Goal: Task Accomplishment & Management: Use online tool/utility

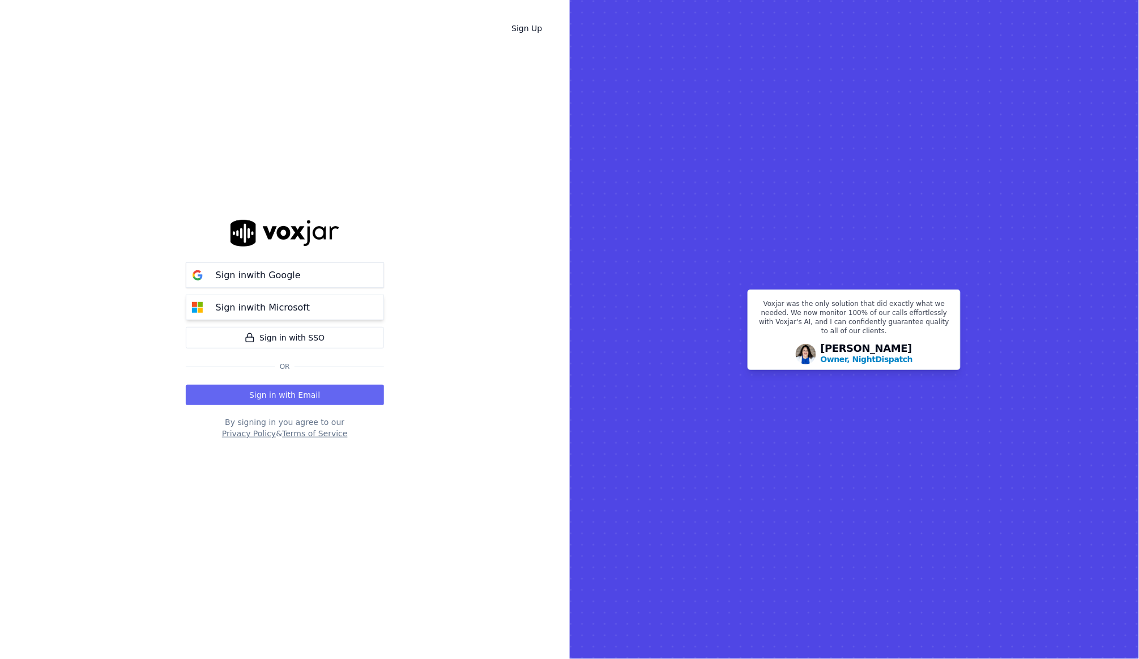
click at [291, 304] on p "Sign in with Microsoft" at bounding box center [263, 308] width 94 height 14
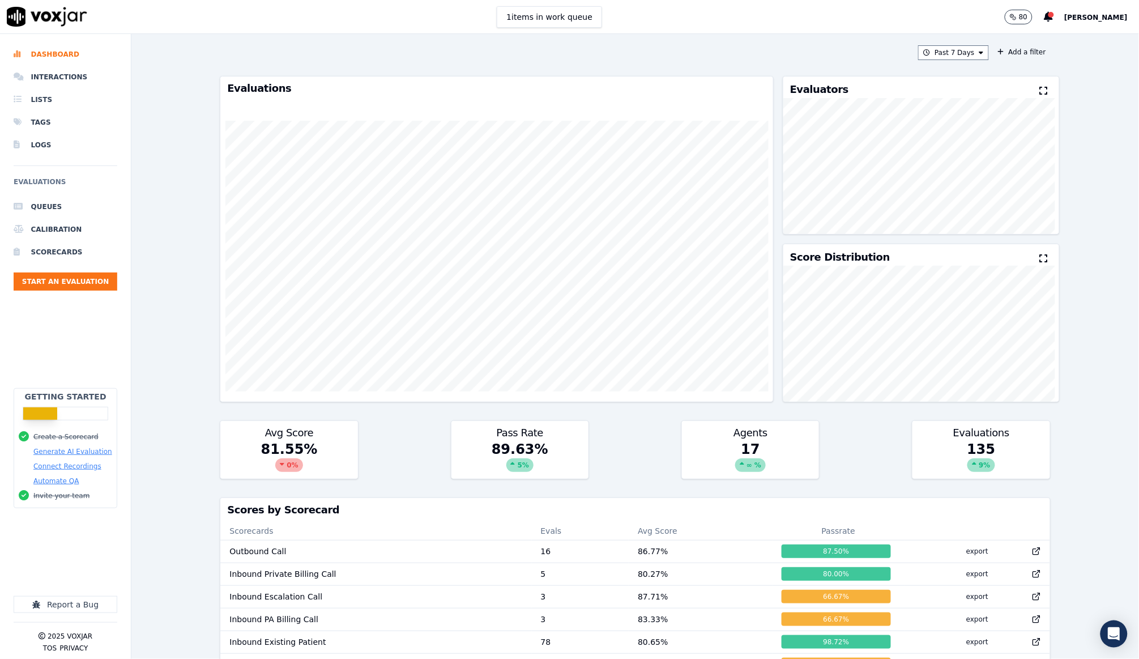
click at [938, 44] on div "Past 7 Days Add a filter Evaluations Evaluators Score Distribution Avg Score 81…" at bounding box center [634, 346] width 839 height 625
click at [938, 48] on button "Past 7 Days" at bounding box center [953, 52] width 70 height 15
click at [958, 123] on div "Past 30 Days" at bounding box center [958, 127] width 44 height 9
click at [975, 174] on button "Add" at bounding box center [971, 183] width 22 height 18
click at [950, 55] on button "Past 30 Days" at bounding box center [951, 52] width 75 height 15
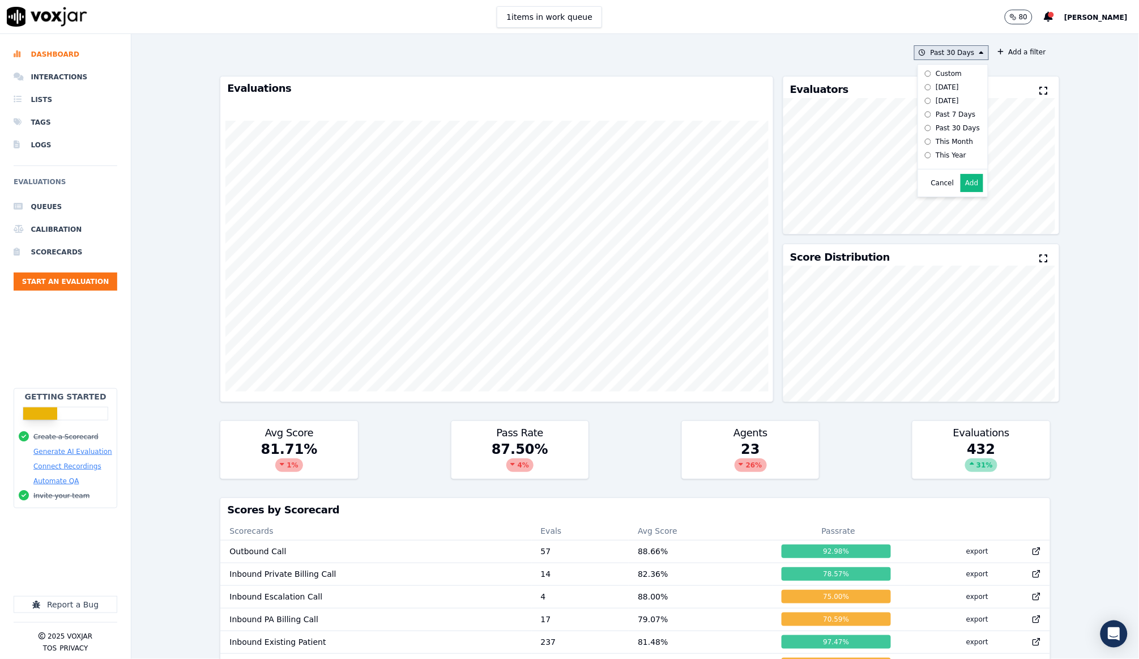
click at [954, 143] on div "This Month" at bounding box center [954, 141] width 37 height 9
click at [964, 169] on div "Cancel Add" at bounding box center [953, 182] width 70 height 27
click at [964, 174] on button "Add" at bounding box center [971, 183] width 22 height 18
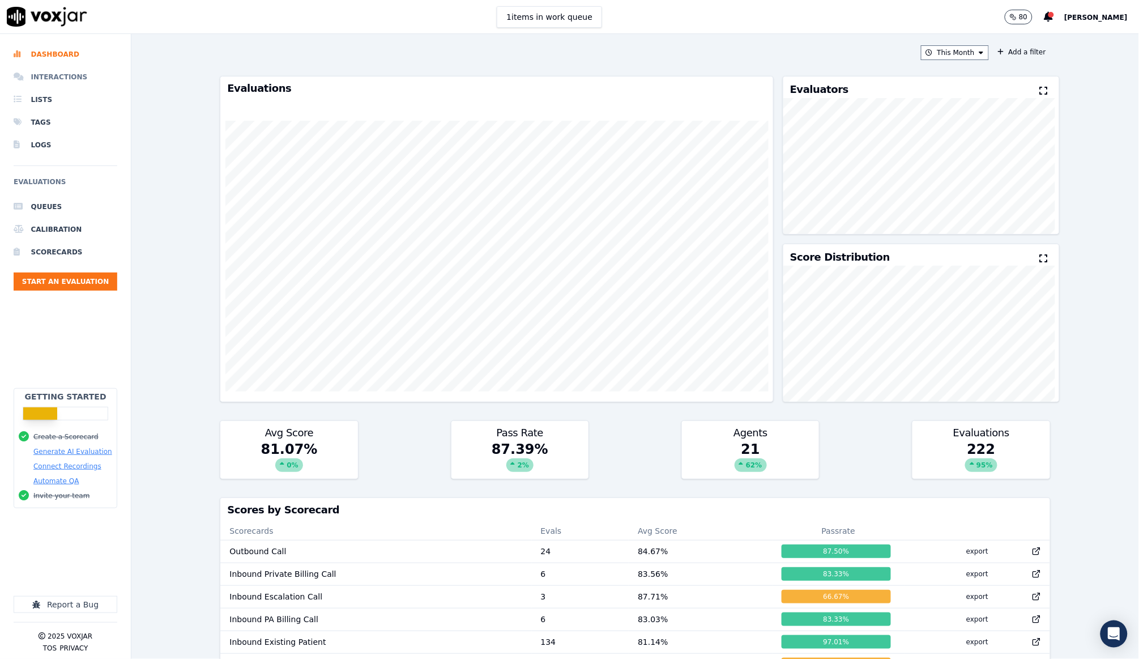
click at [65, 74] on li "Interactions" at bounding box center [66, 77] width 104 height 23
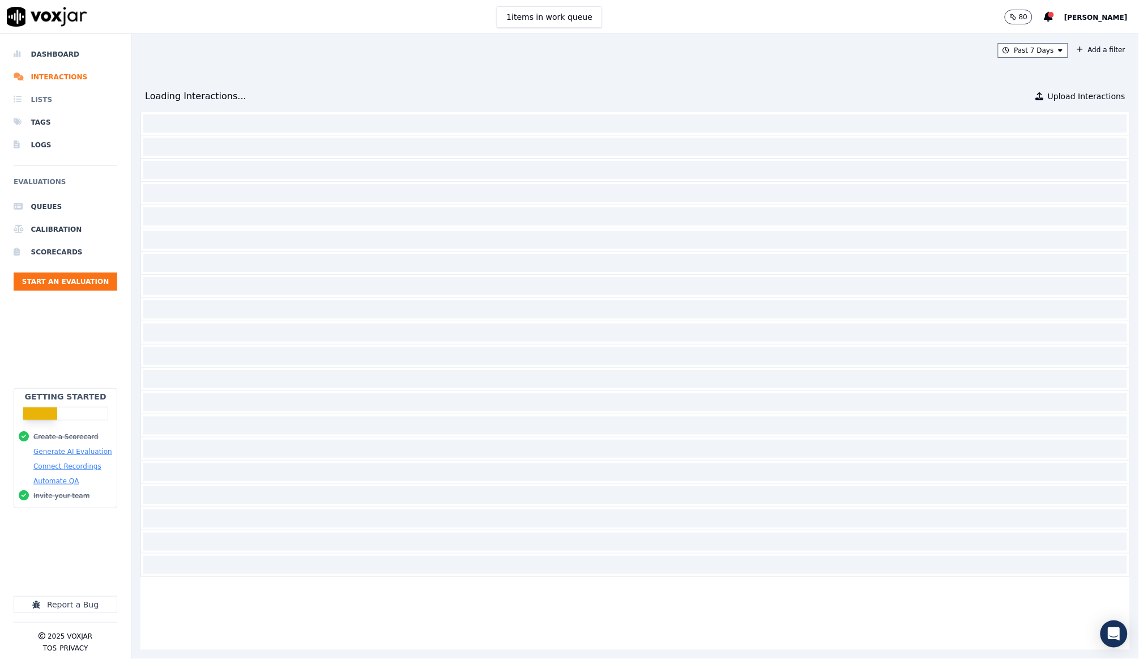
click at [44, 95] on li "Lists" at bounding box center [66, 99] width 104 height 23
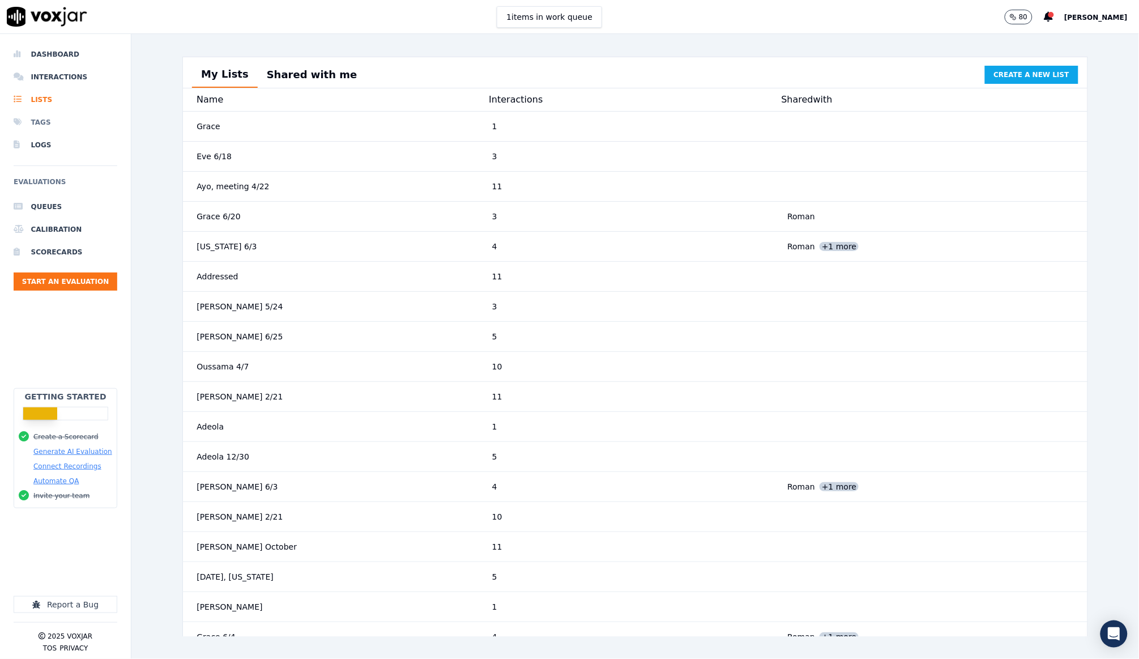
click at [48, 125] on li "Tags" at bounding box center [66, 122] width 104 height 23
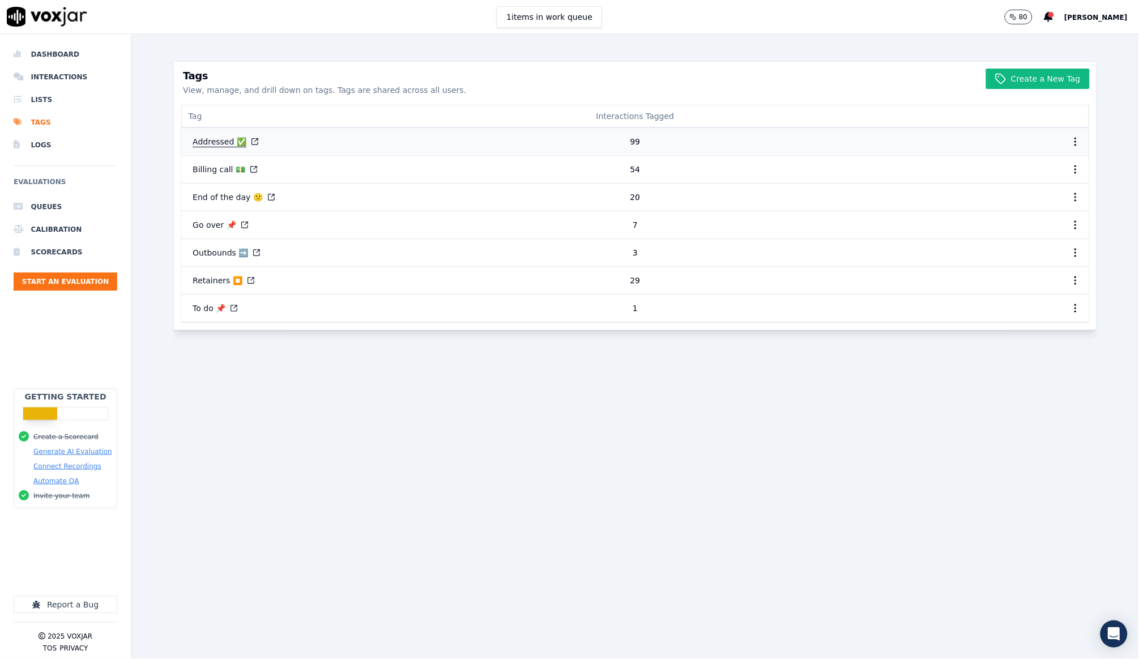
click at [222, 143] on button "Addressed ✅" at bounding box center [225, 141] width 84 height 20
click at [203, 309] on button "To do 📌" at bounding box center [214, 308] width 63 height 20
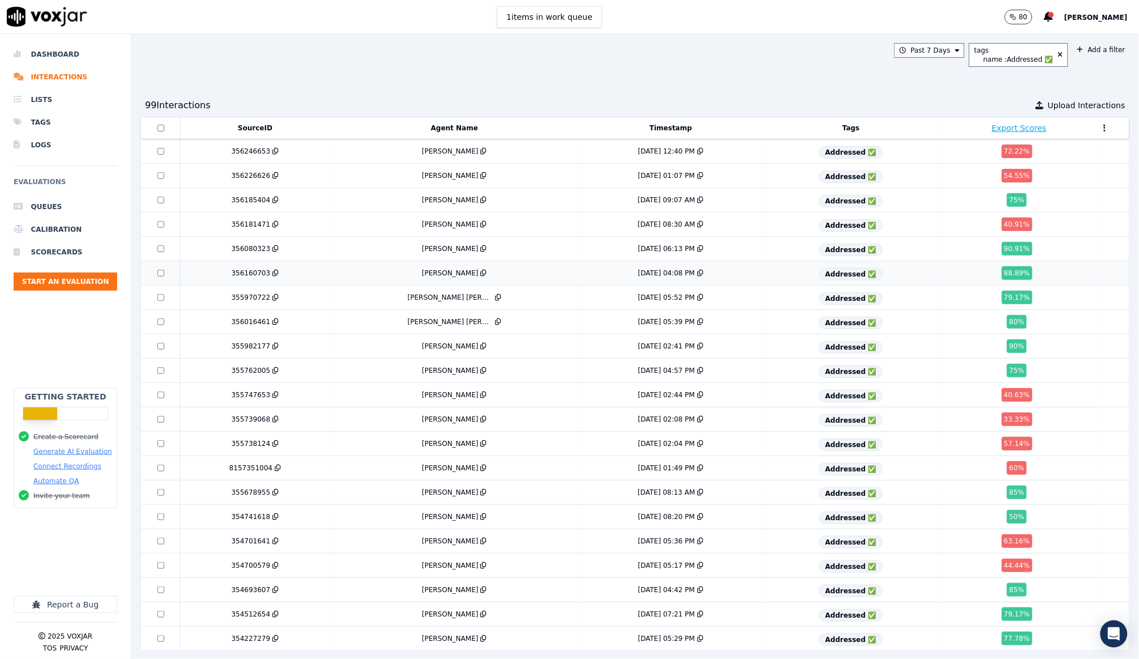
click at [503, 270] on div "[PERSON_NAME]" at bounding box center [454, 272] width 241 height 9
click at [552, 375] on td "[PERSON_NAME]" at bounding box center [455, 370] width 250 height 24
click at [496, 363] on td "[PERSON_NAME]" at bounding box center [455, 370] width 250 height 24
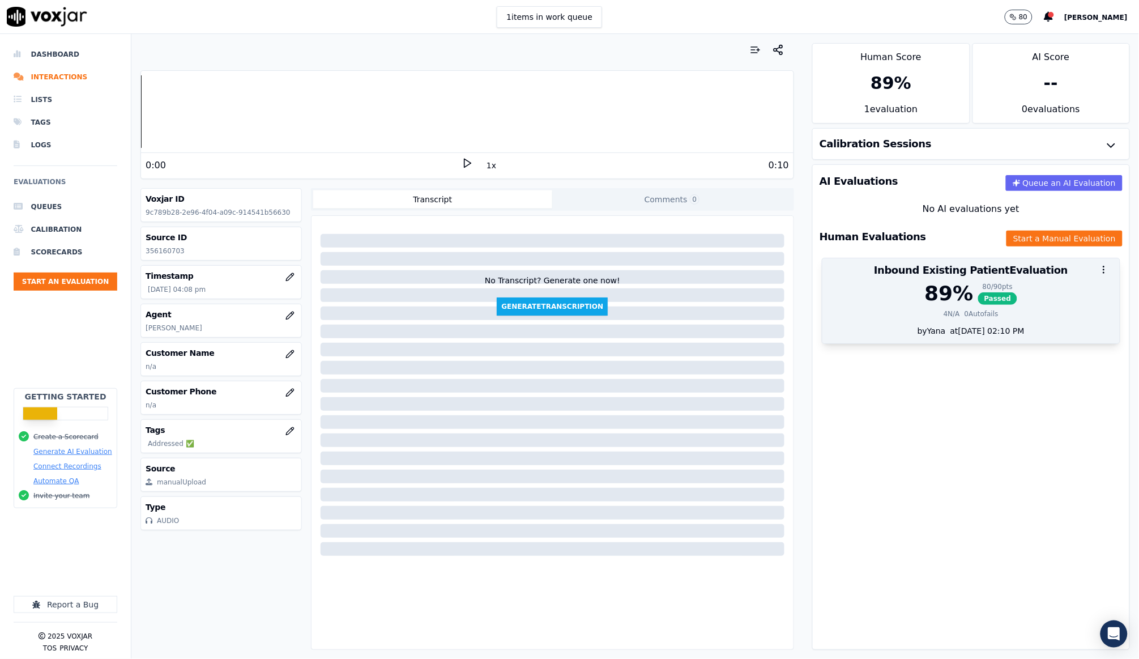
click at [941, 289] on div "89 %" at bounding box center [949, 293] width 49 height 23
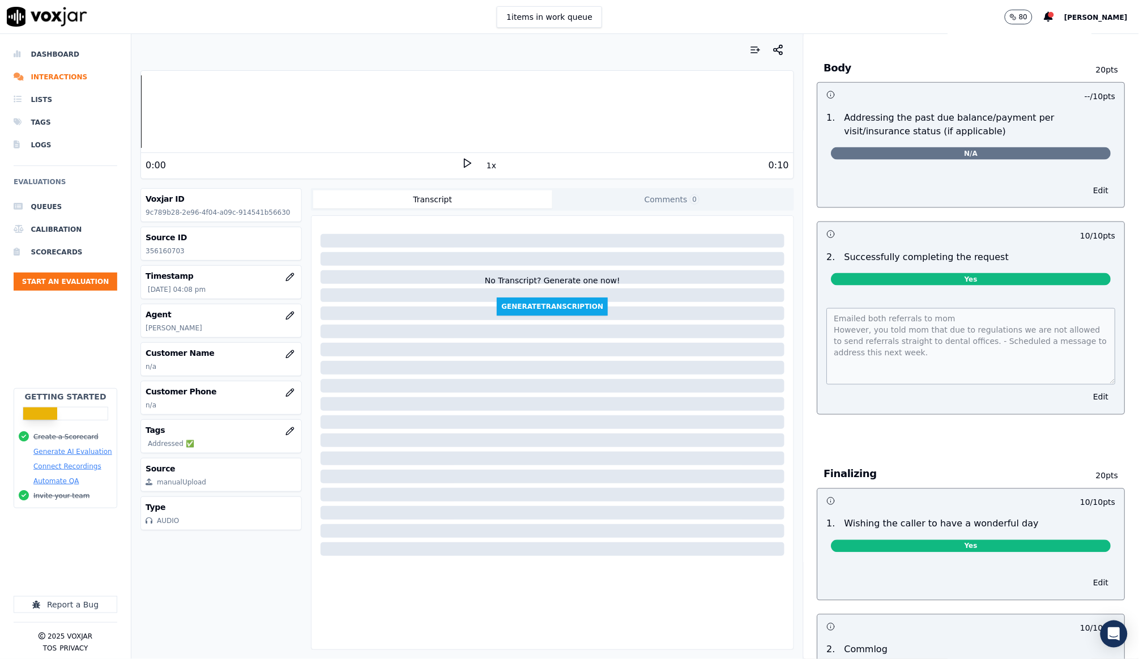
scroll to position [466, 0]
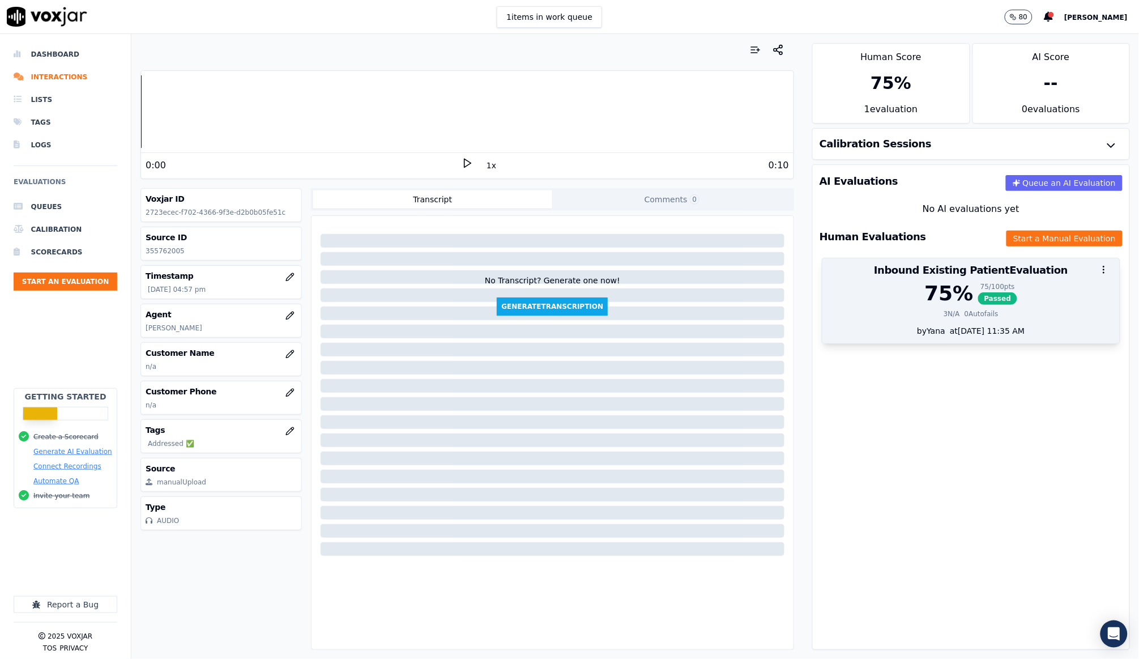
click at [1020, 270] on div at bounding box center [970, 269] width 297 height 23
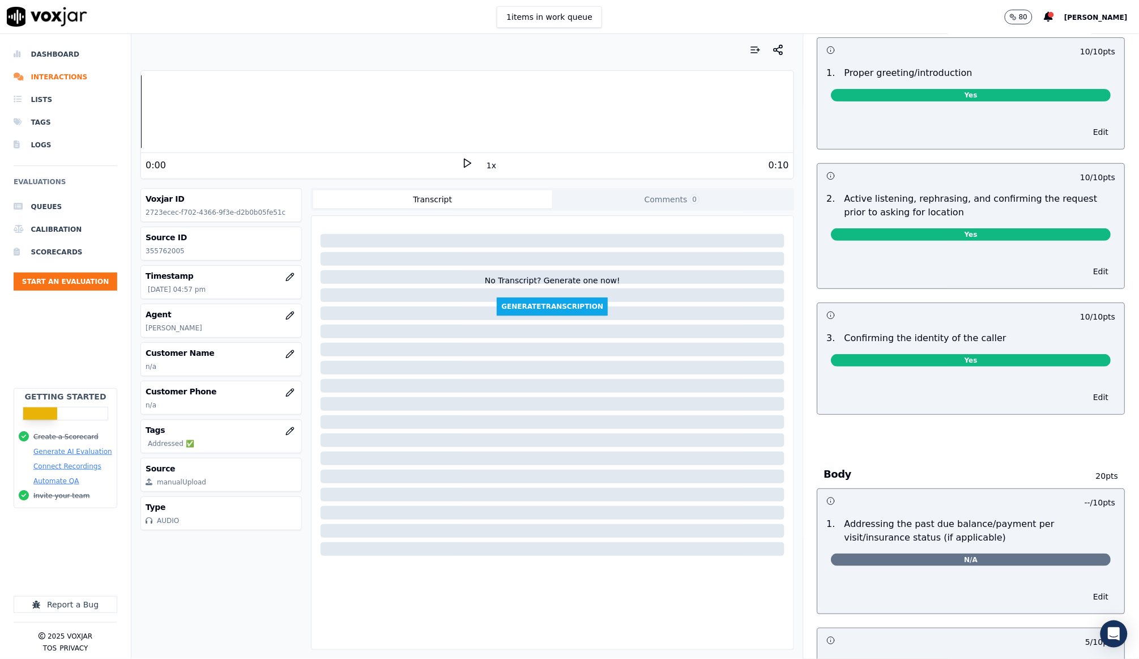
scroll to position [58, 0]
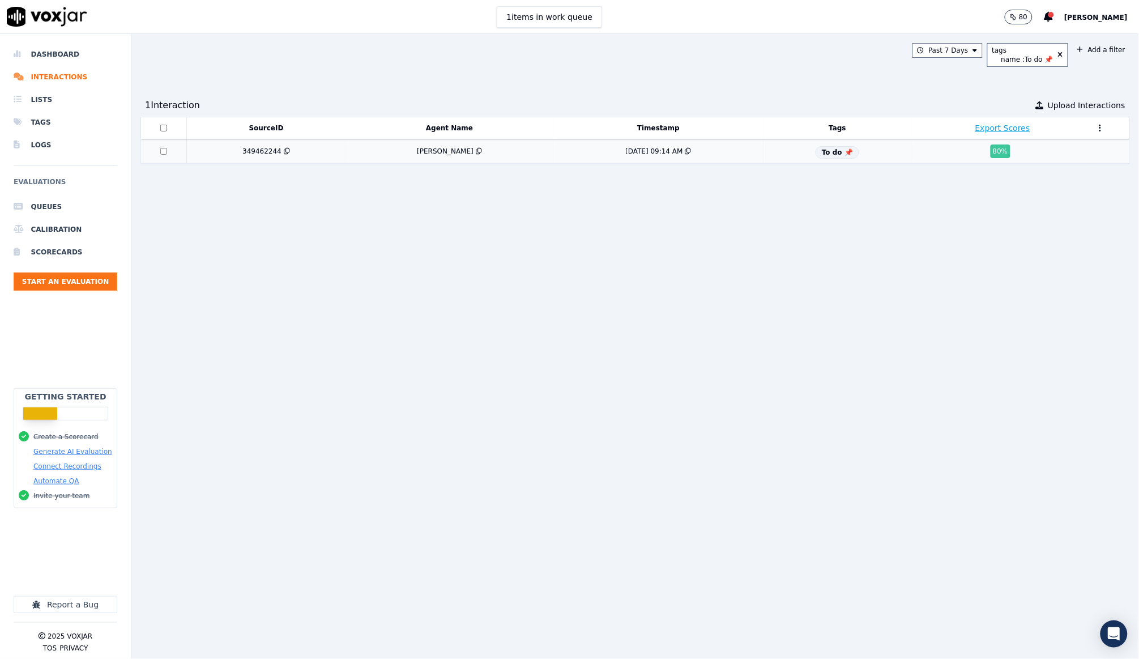
click at [533, 150] on td "[PERSON_NAME]" at bounding box center [449, 151] width 208 height 24
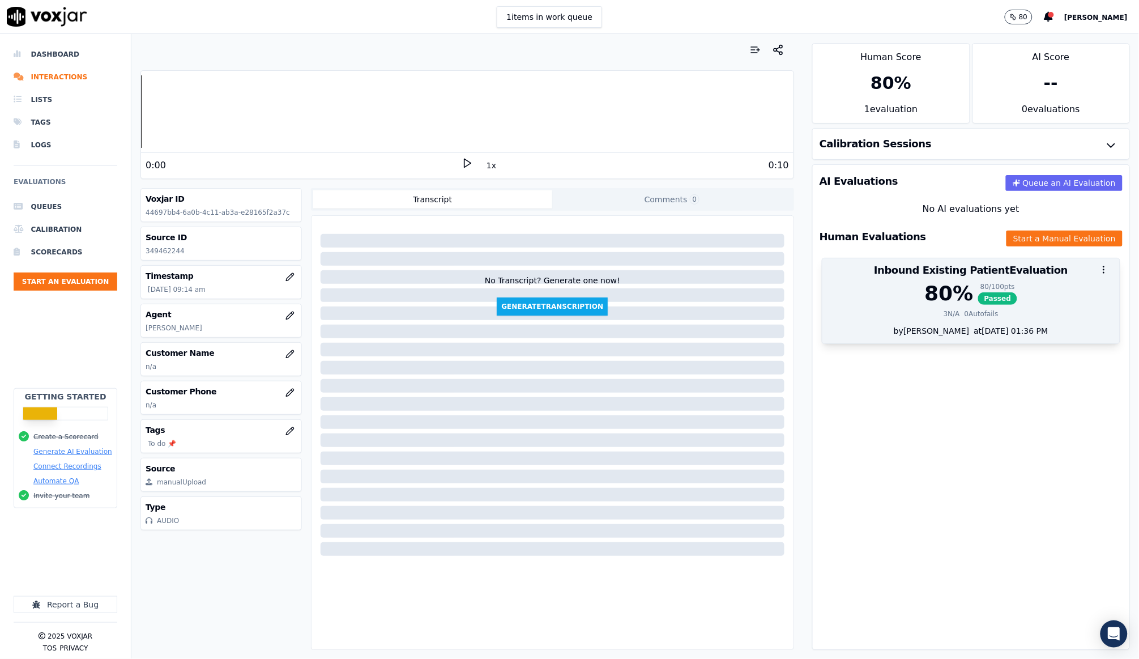
click at [929, 287] on div "80 %" at bounding box center [949, 293] width 49 height 23
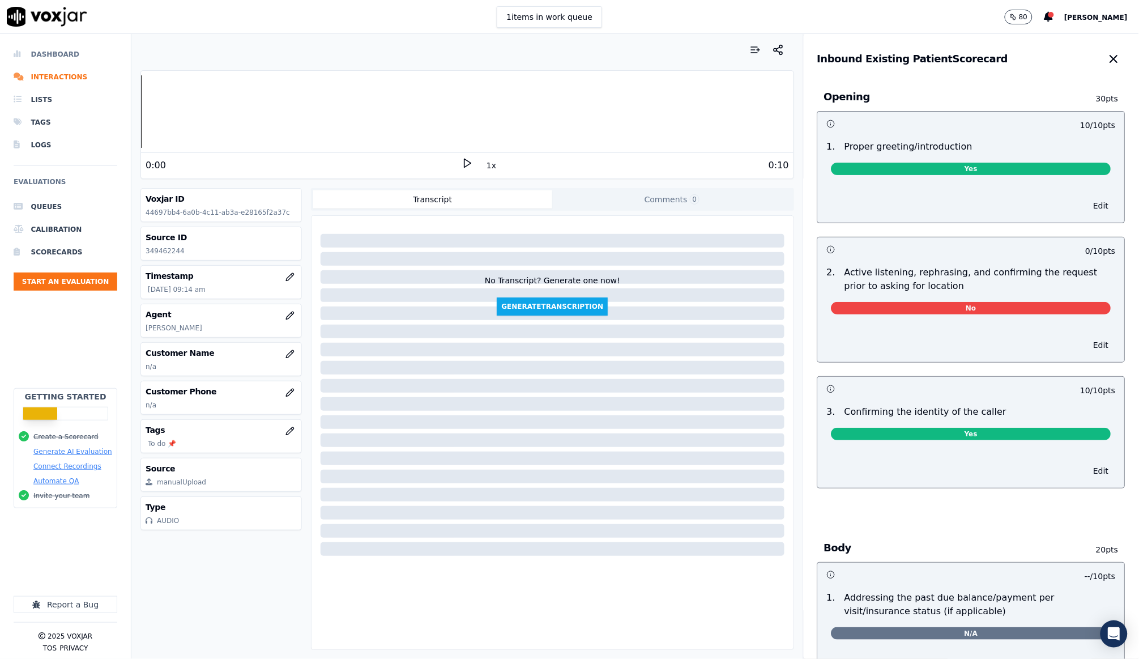
click at [67, 54] on li "Dashboard" at bounding box center [66, 54] width 104 height 23
